Goal: Find specific page/section: Find specific page/section

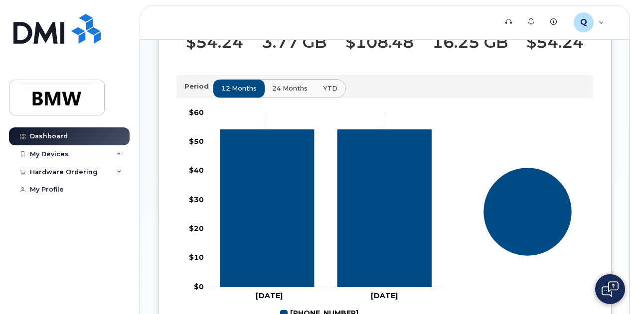
scroll to position [299, 0]
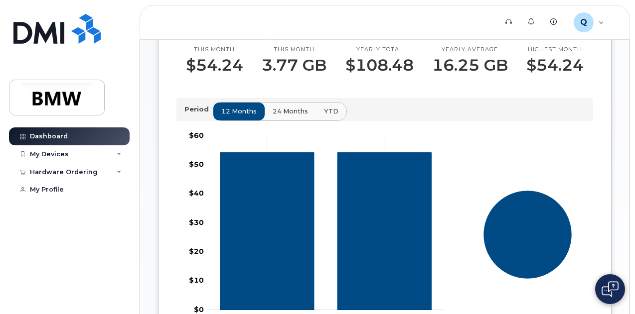
click at [283, 116] on span "24 months" at bounding box center [289, 111] width 35 height 9
click at [332, 116] on span "YTD" at bounding box center [330, 111] width 14 height 9
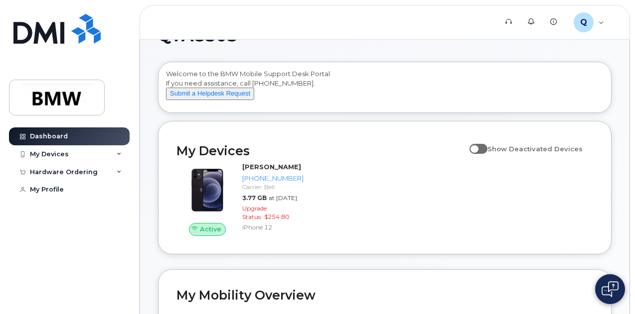
scroll to position [0, 0]
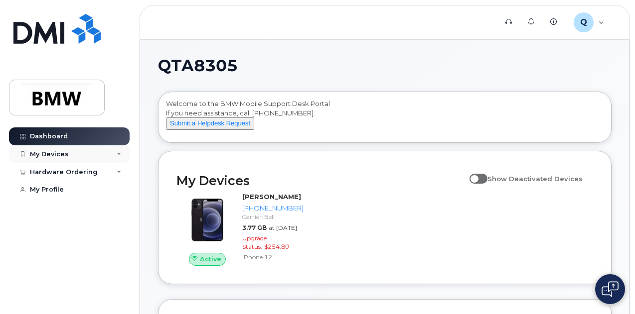
click at [57, 150] on div "My Devices" at bounding box center [49, 154] width 39 height 8
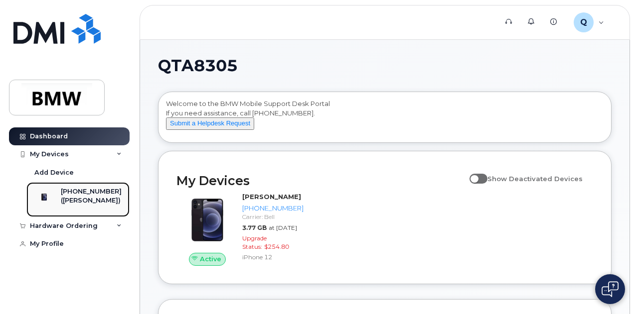
click at [57, 198] on div at bounding box center [44, 197] width 26 height 20
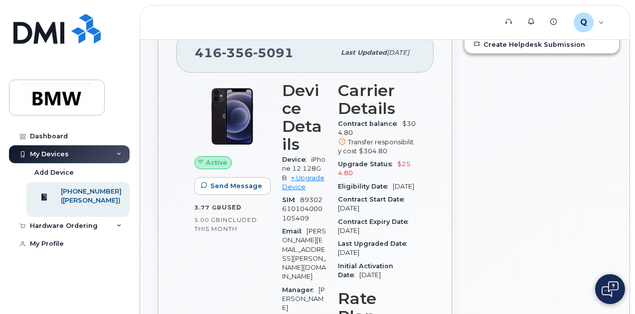
scroll to position [149, 0]
